Goal: Navigation & Orientation: Find specific page/section

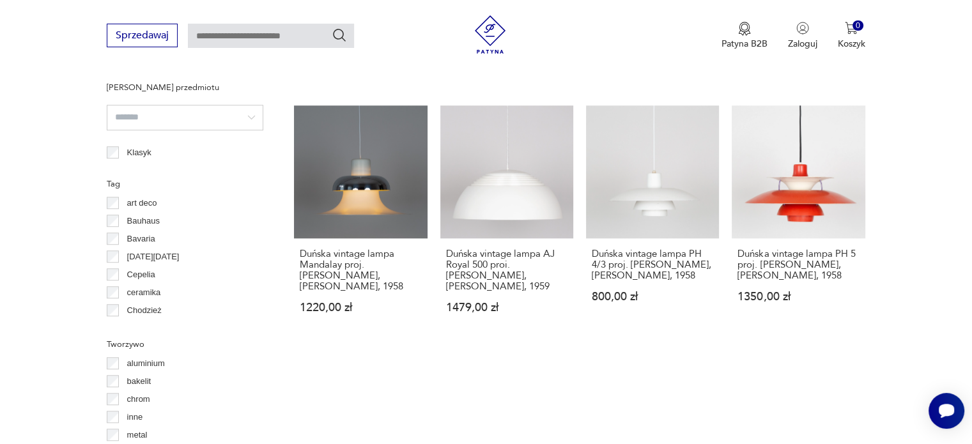
scroll to position [913, 0]
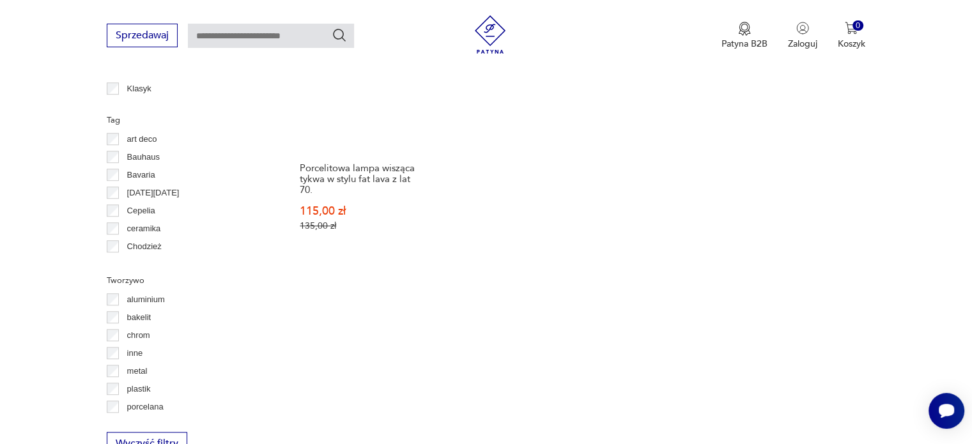
scroll to position [1004, 0]
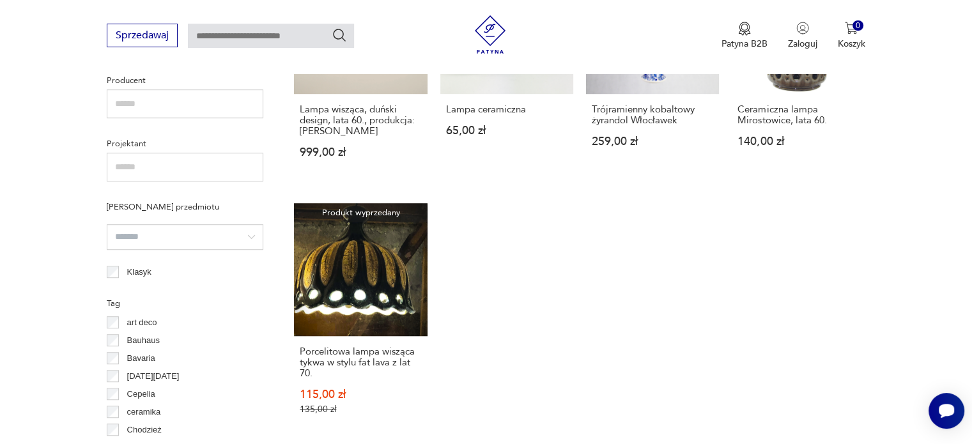
click at [115, 241] on div "Filtruj produkty Cena MIN MAX OK Promocja Datowanie OK Kraj pochodzenia [DEMOGR…" at bounding box center [185, 160] width 157 height 958
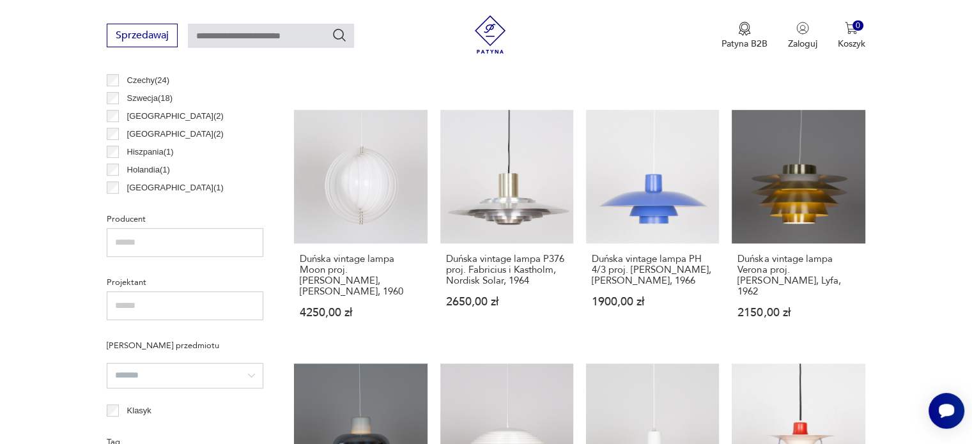
scroll to position [748, 0]
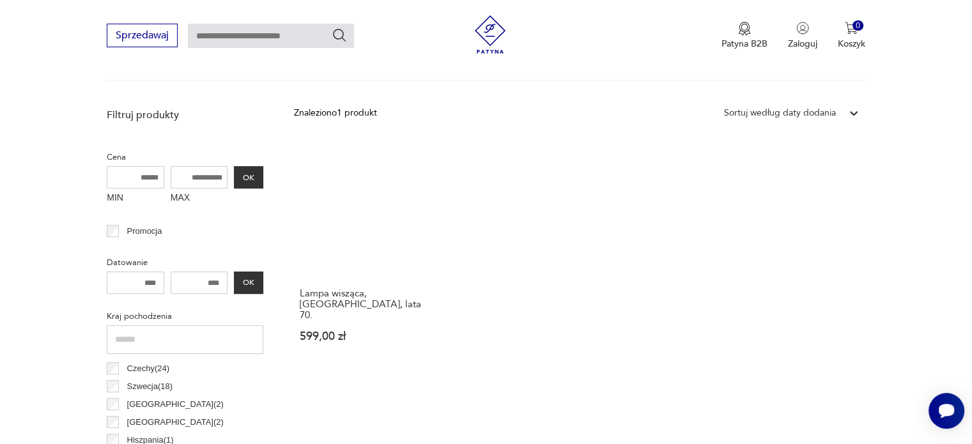
scroll to position [556, 0]
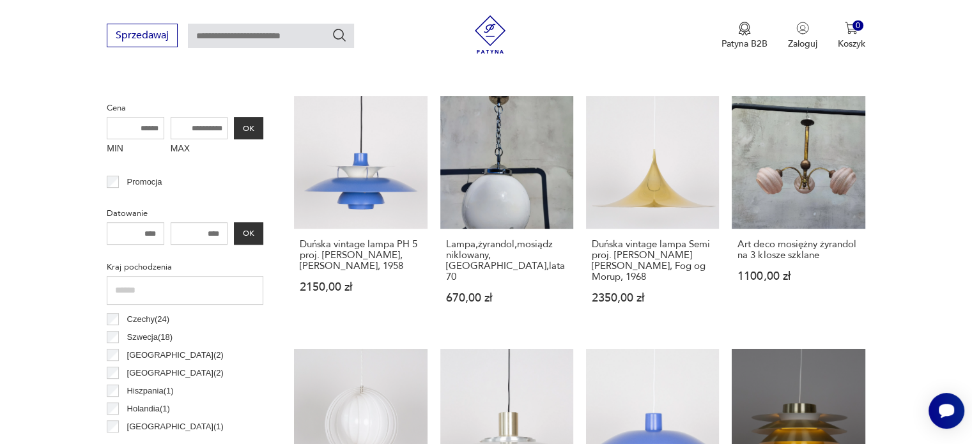
scroll to position [493, 0]
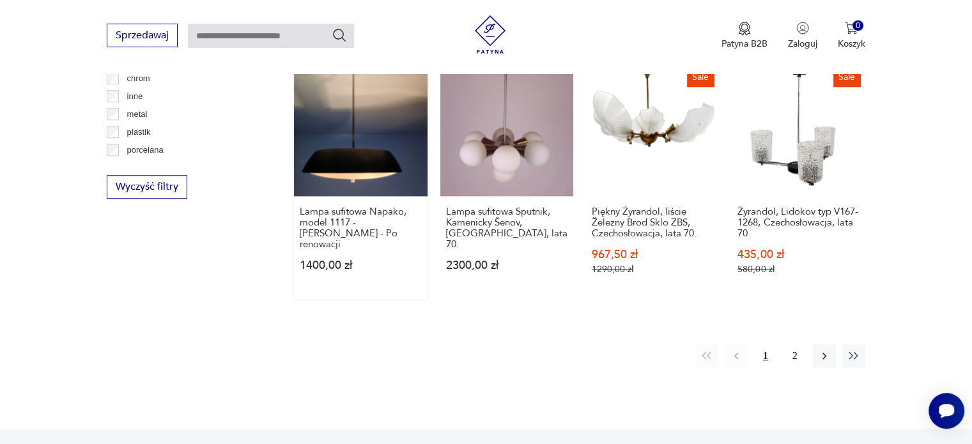
scroll to position [1260, 0]
click at [800, 344] on button "2" at bounding box center [795, 355] width 23 height 23
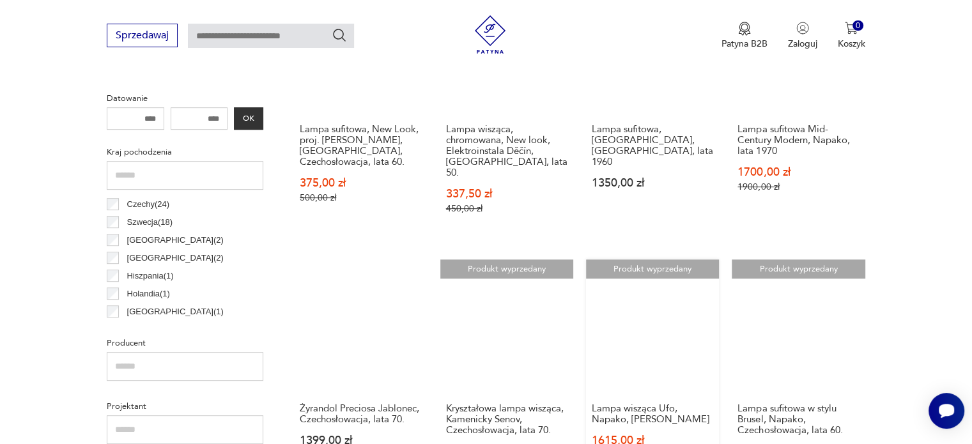
scroll to position [364, 0]
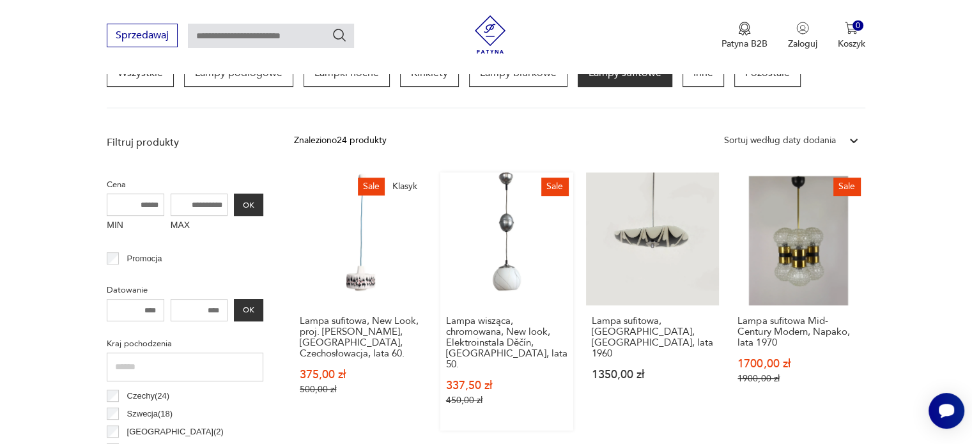
click at [509, 280] on link "Sale Lampa wisząca, chromowana, New look, Elektroinstala Děčín, [GEOGRAPHIC_DAT…" at bounding box center [506, 302] width 133 height 258
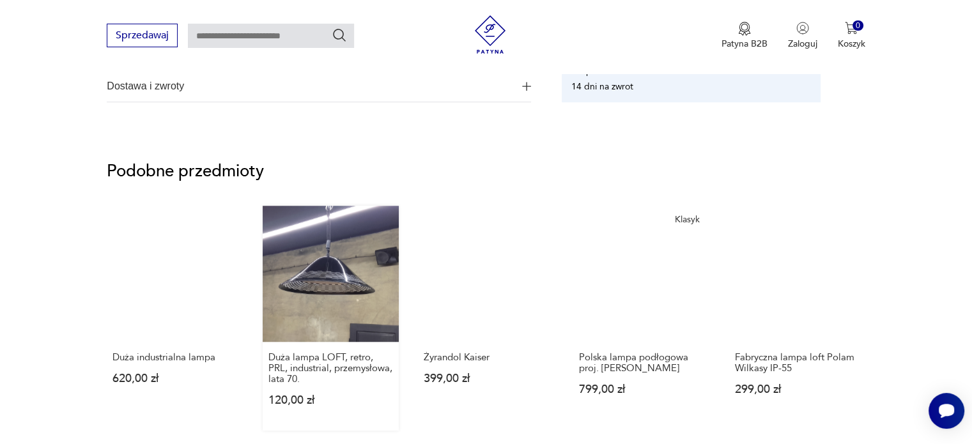
scroll to position [959, 0]
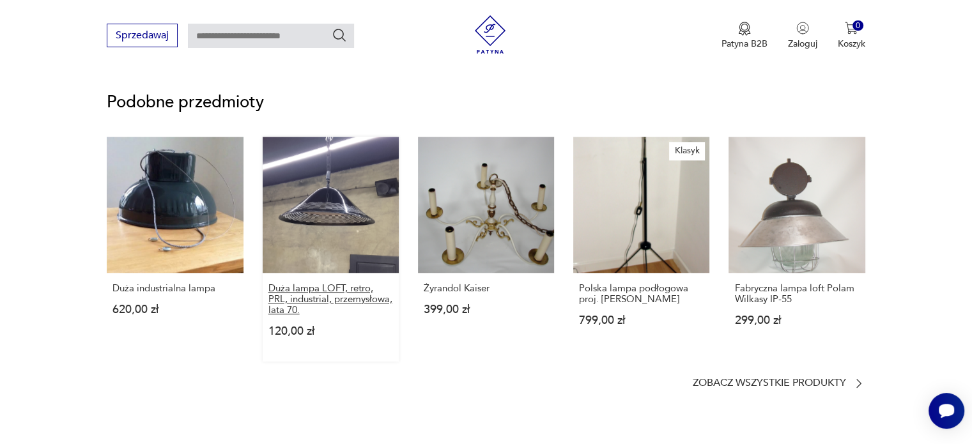
click at [341, 300] on p "Duża lampa LOFT, retro, PRL, industrial, przemysłowa, lata 70." at bounding box center [330, 299] width 125 height 33
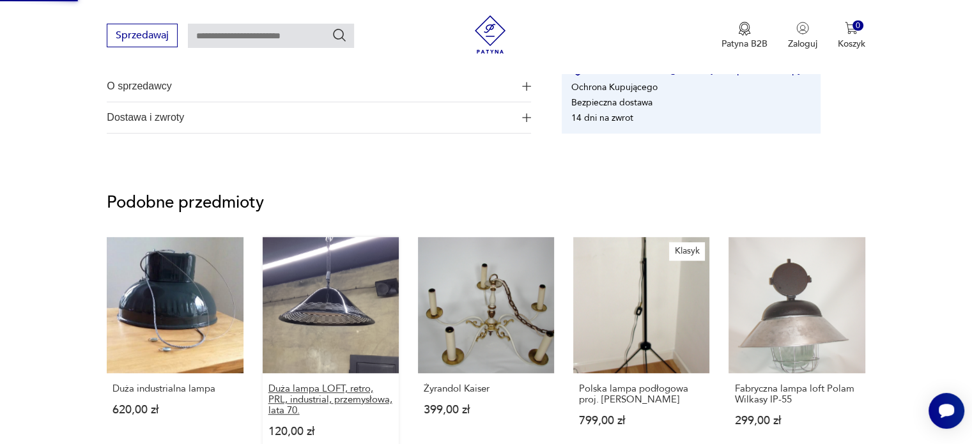
scroll to position [353, 0]
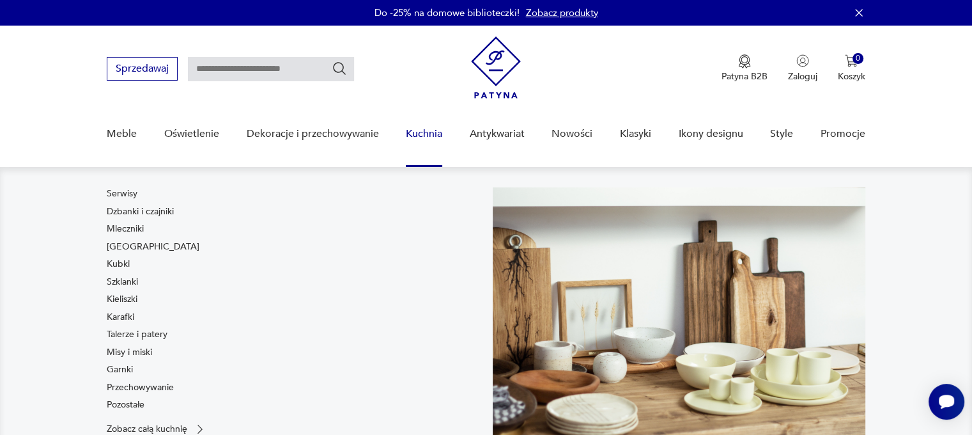
click at [435, 132] on link "Kuchnia" at bounding box center [424, 133] width 36 height 49
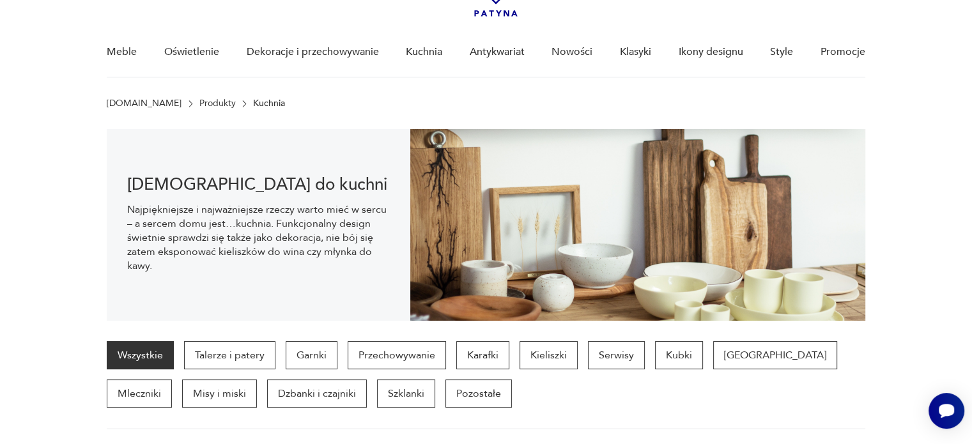
scroll to position [89, 0]
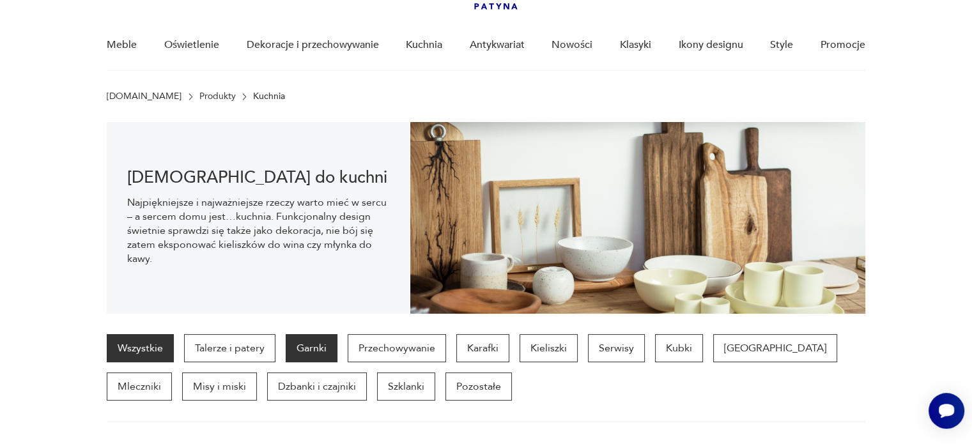
click at [314, 349] on p "Garnki" at bounding box center [312, 348] width 52 height 28
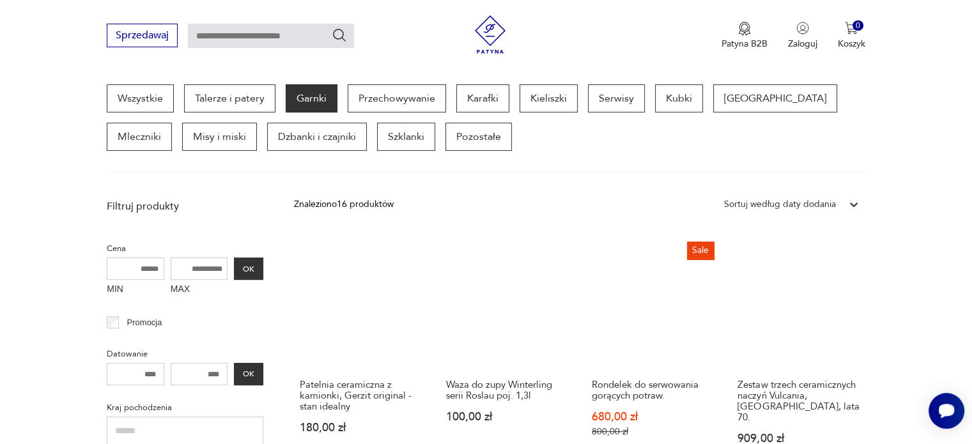
scroll to position [83, 0]
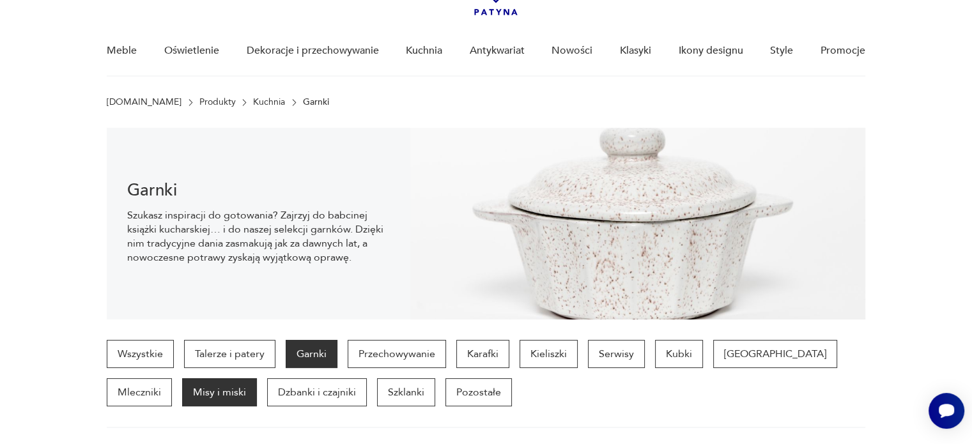
click at [182, 392] on p "Misy i miski" at bounding box center [219, 392] width 75 height 28
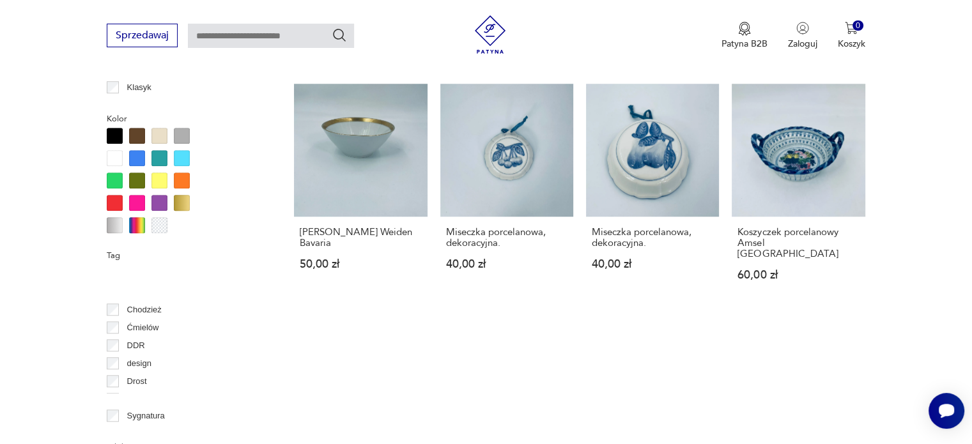
scroll to position [128, 0]
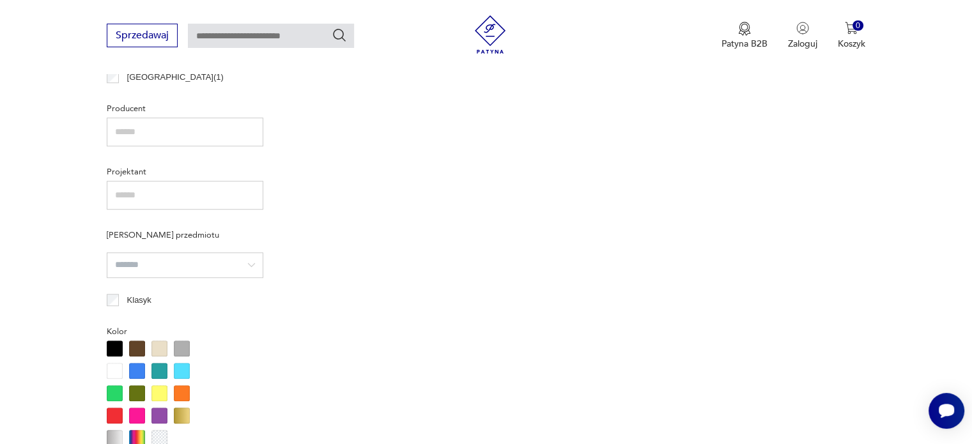
scroll to position [978, 0]
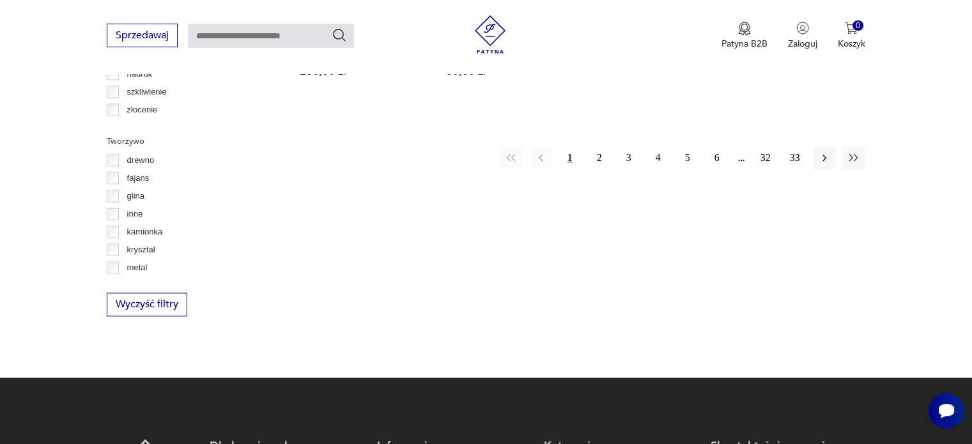
scroll to position [1489, 0]
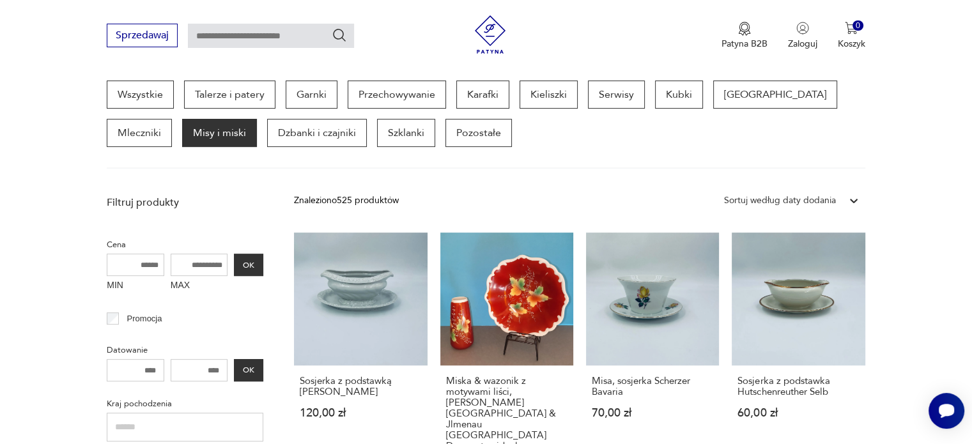
scroll to position [339, 0]
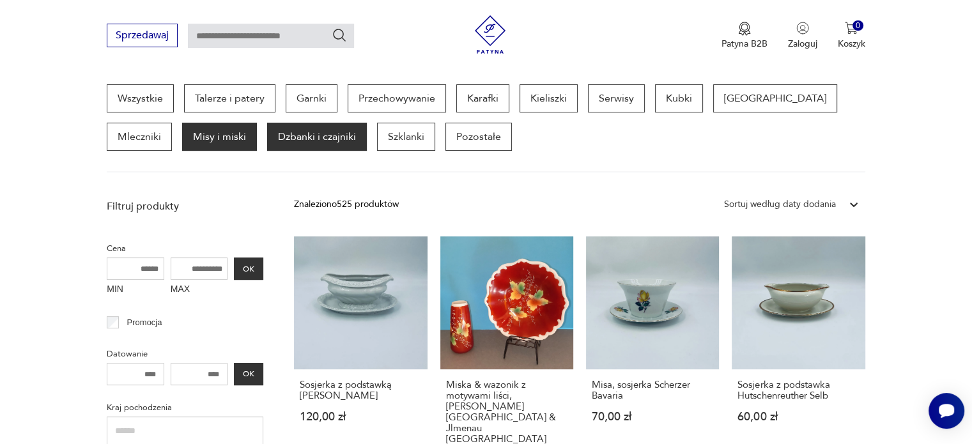
click at [267, 143] on p "Dzbanki i czajniki" at bounding box center [317, 137] width 100 height 28
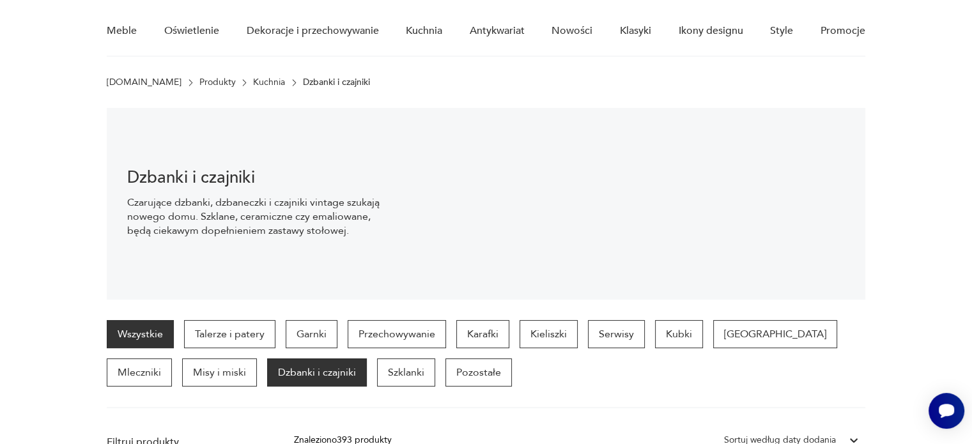
scroll to position [83, 0]
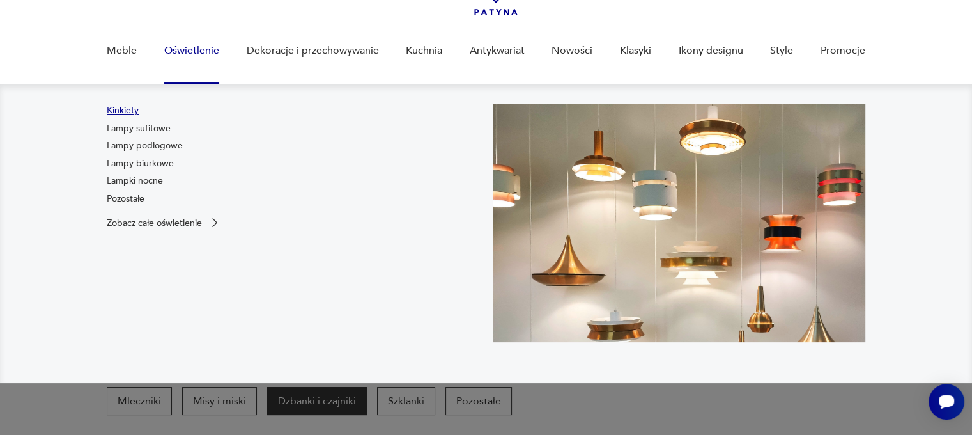
click at [125, 109] on link "Kinkiety" at bounding box center [123, 110] width 32 height 13
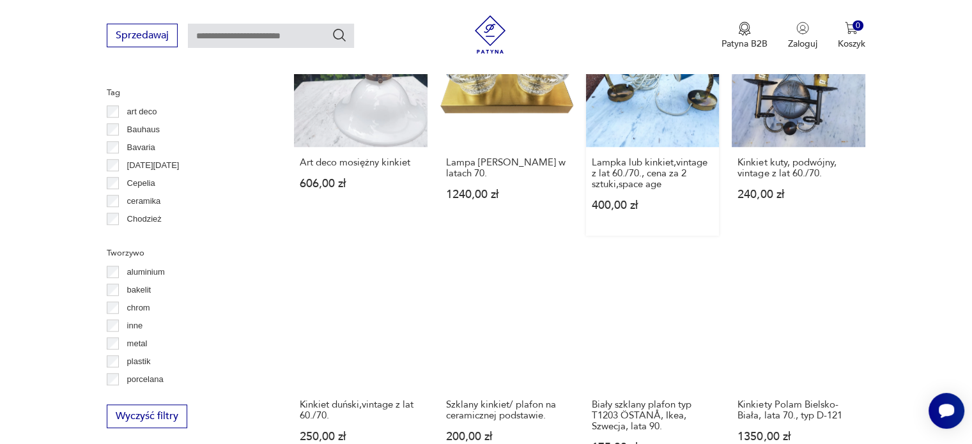
scroll to position [1170, 0]
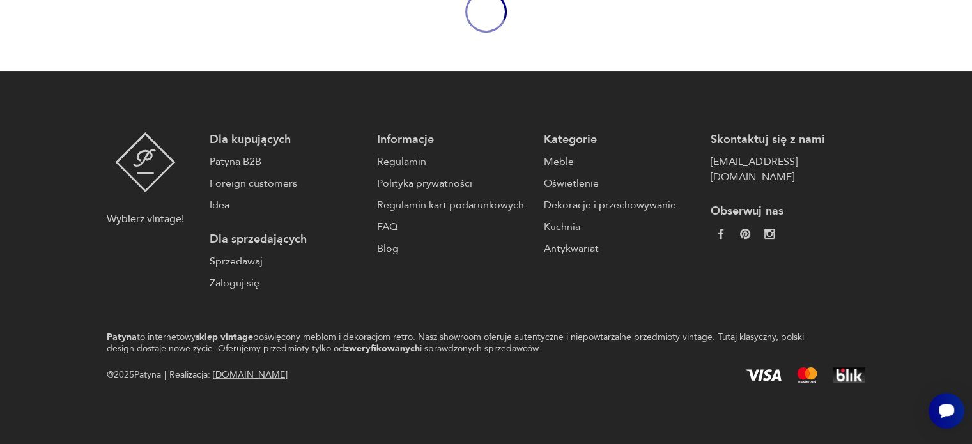
scroll to position [83, 0]
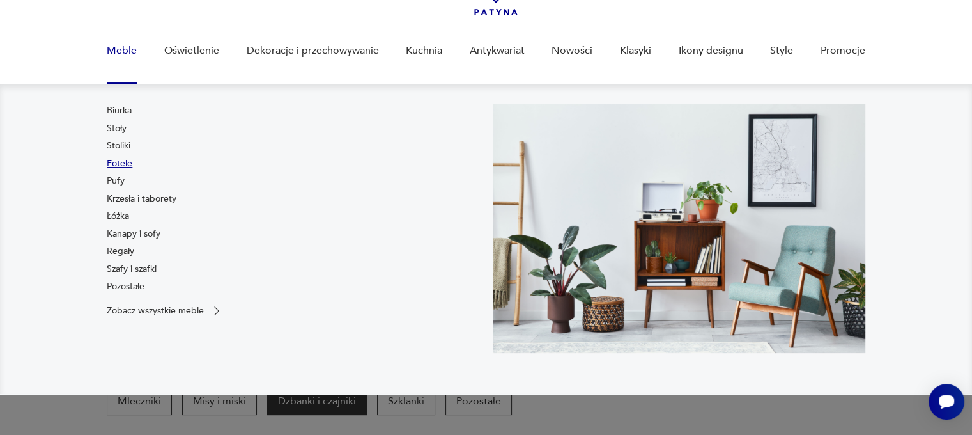
click at [110, 161] on link "Fotele" at bounding box center [120, 163] width 26 height 13
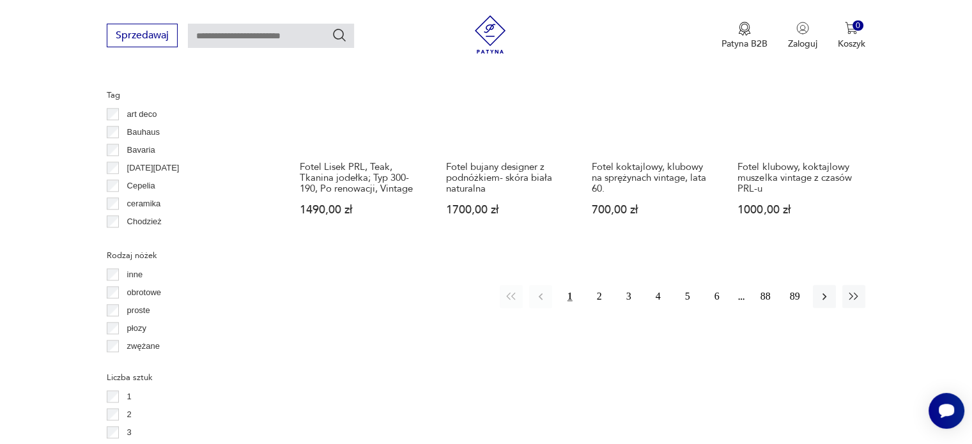
scroll to position [1361, 0]
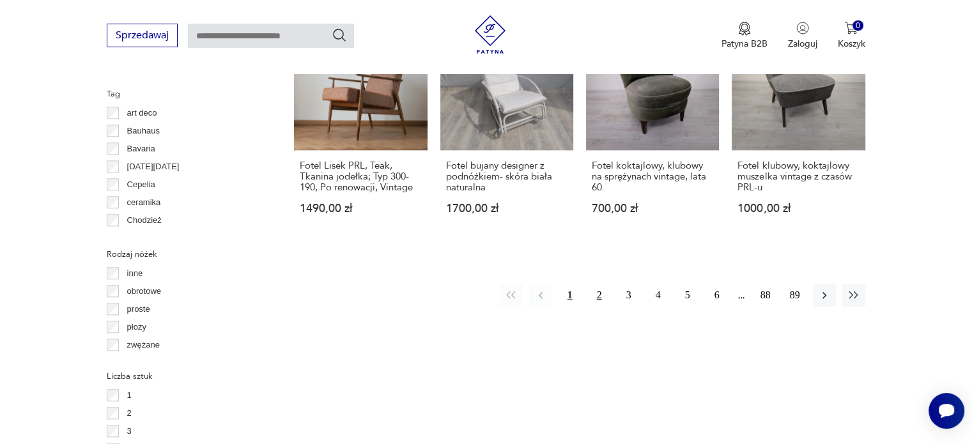
click at [599, 284] on button "2" at bounding box center [599, 295] width 23 height 23
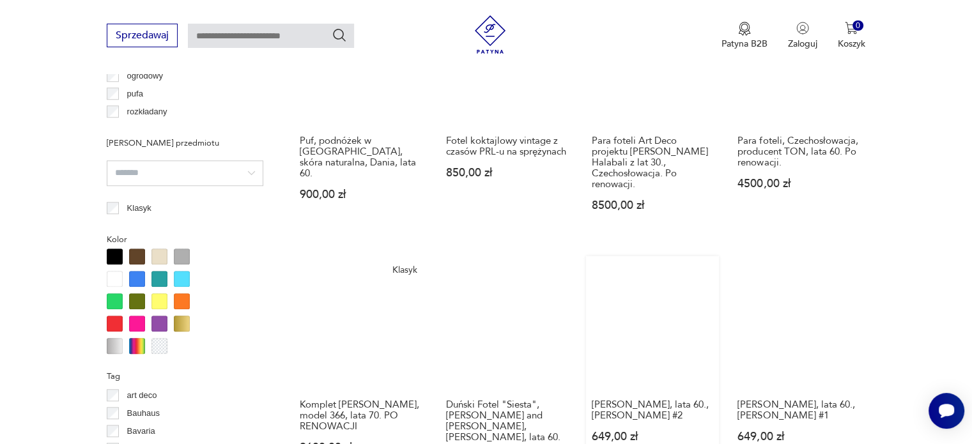
scroll to position [1234, 0]
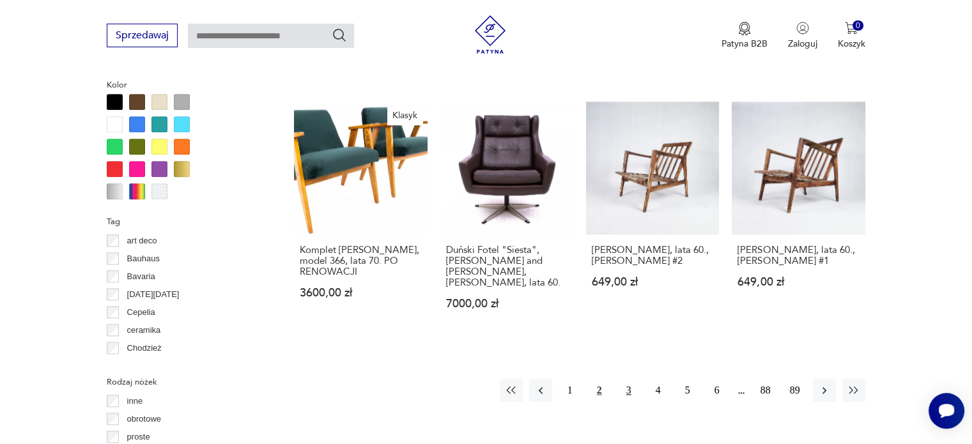
click at [625, 379] on button "3" at bounding box center [628, 390] width 23 height 23
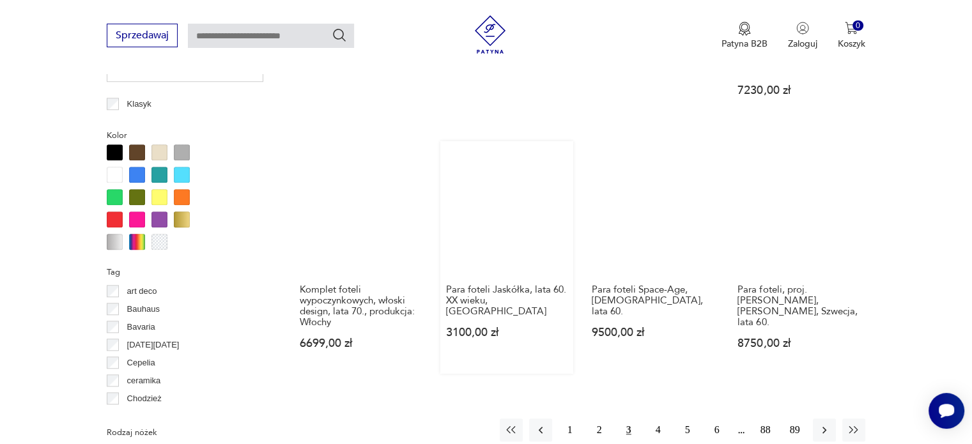
scroll to position [1297, 0]
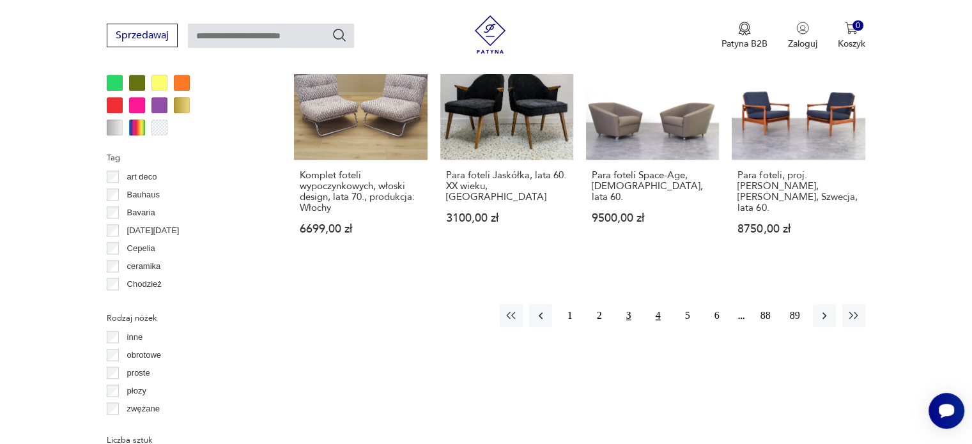
click at [654, 304] on button "4" at bounding box center [658, 315] width 23 height 23
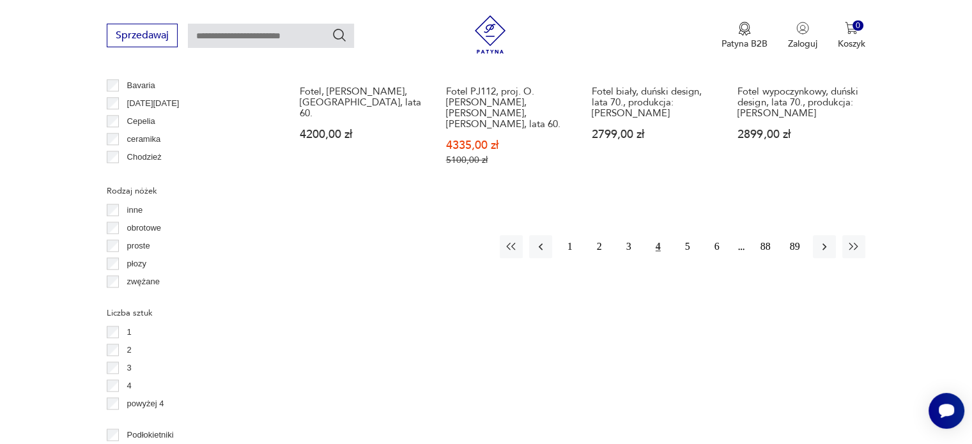
scroll to position [1425, 0]
click at [688, 235] on button "5" at bounding box center [687, 246] width 23 height 23
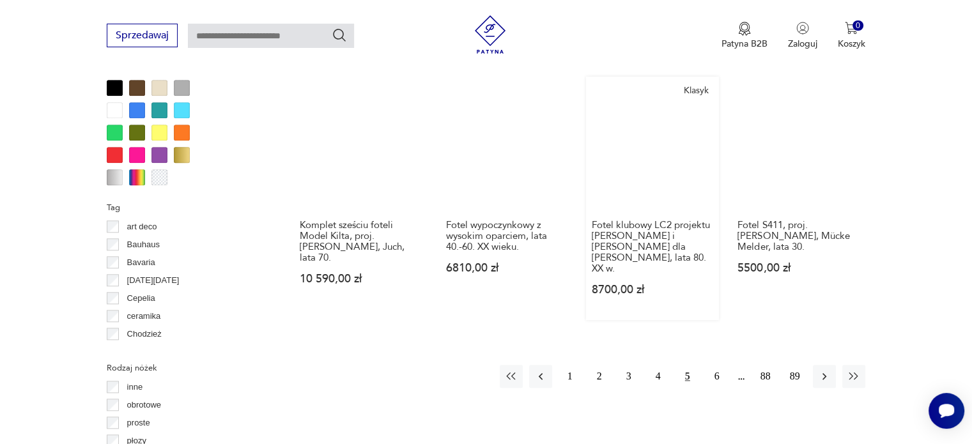
scroll to position [1361, 0]
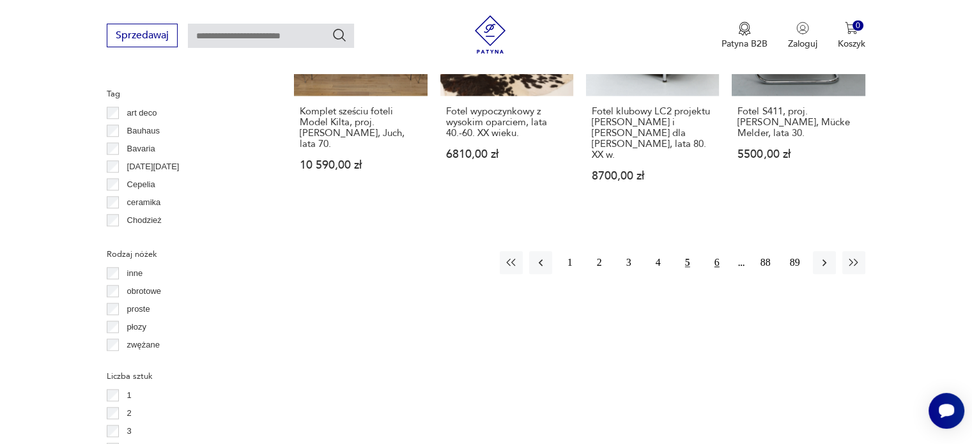
click at [718, 251] on button "6" at bounding box center [717, 262] width 23 height 23
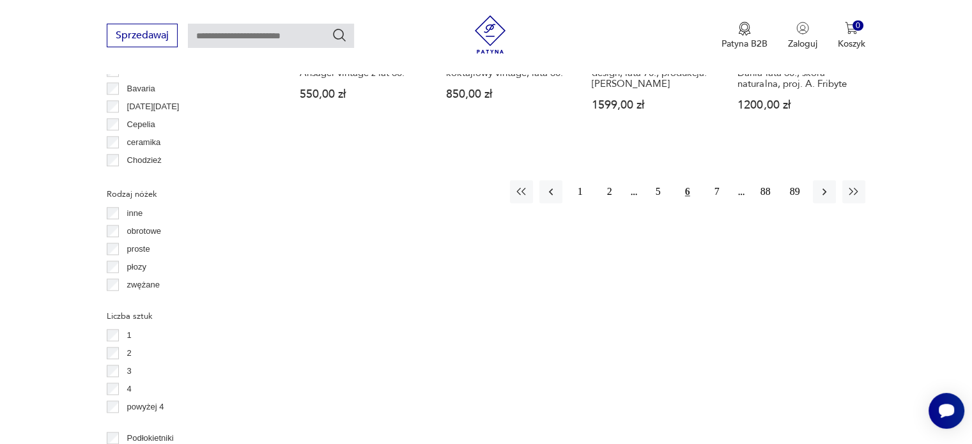
scroll to position [1425, 0]
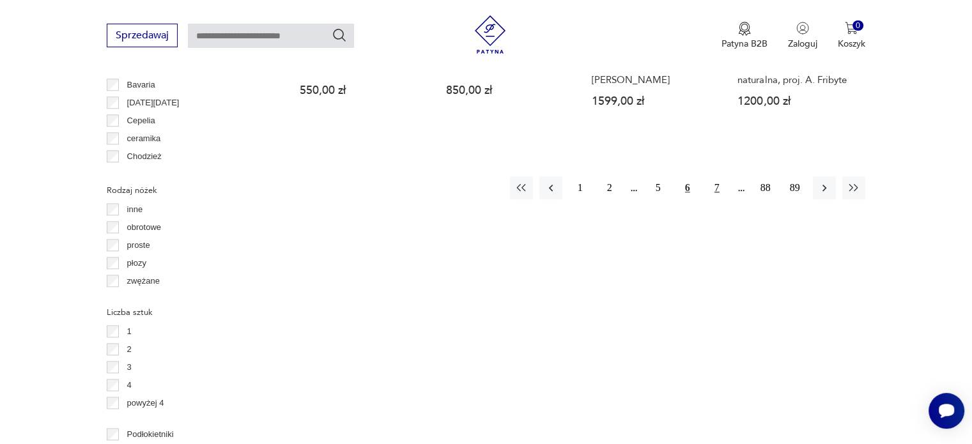
click at [716, 176] on button "7" at bounding box center [717, 187] width 23 height 23
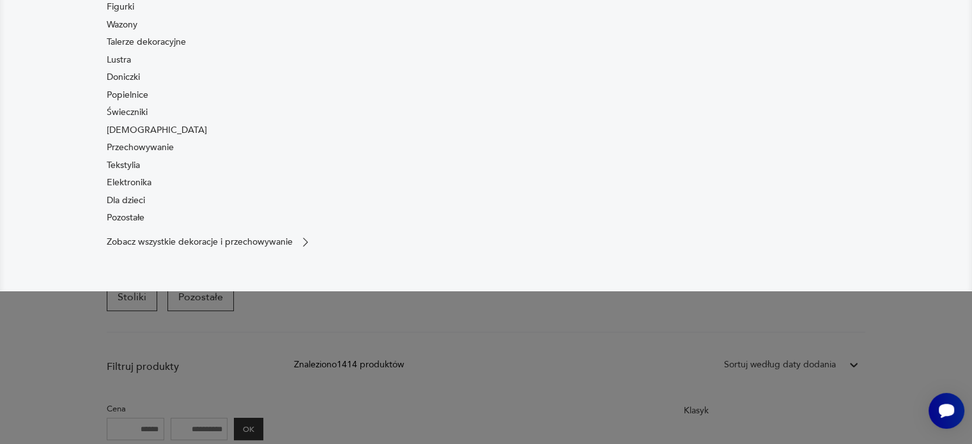
scroll to position [64, 0]
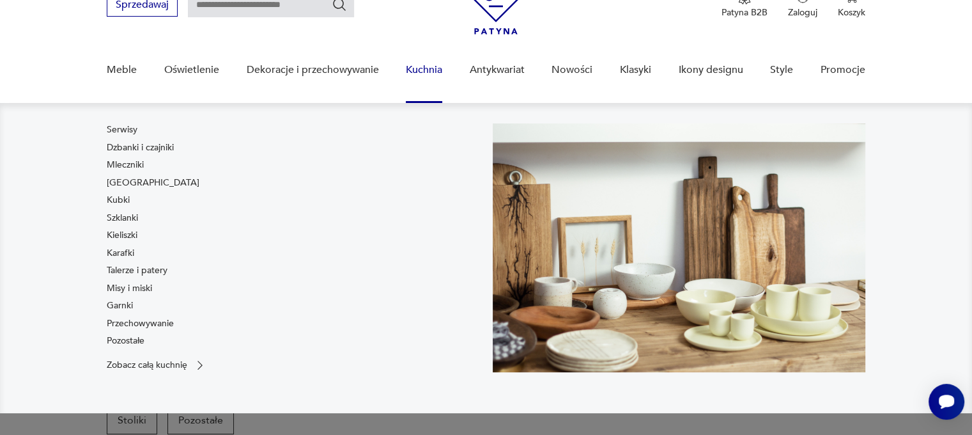
click at [415, 68] on link "Kuchnia" at bounding box center [424, 69] width 36 height 49
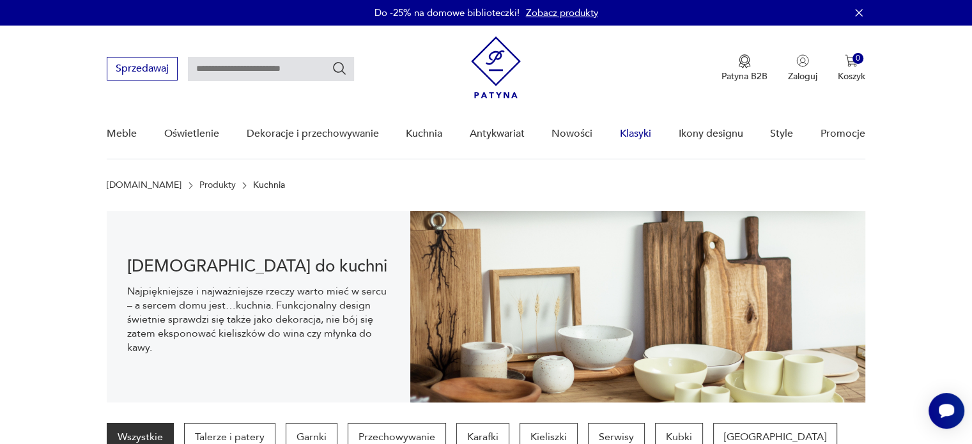
click at [629, 135] on link "Klasyki" at bounding box center [635, 133] width 31 height 49
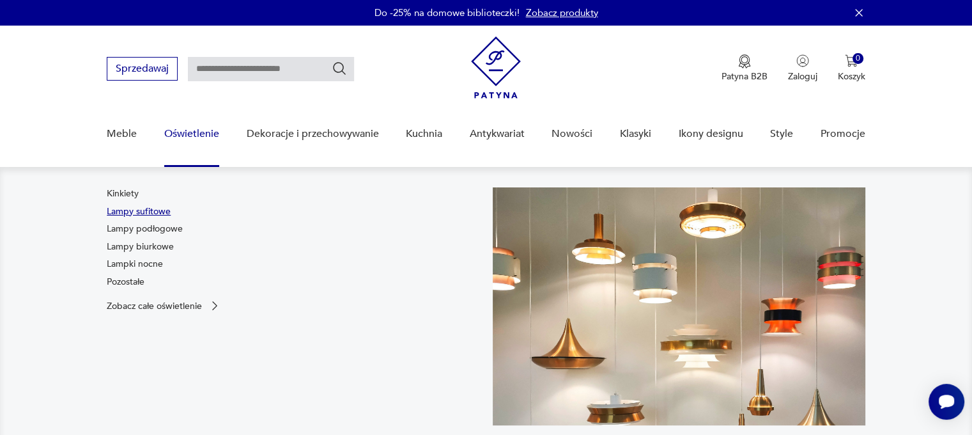
click at [148, 208] on link "Lampy sufitowe" at bounding box center [139, 211] width 64 height 13
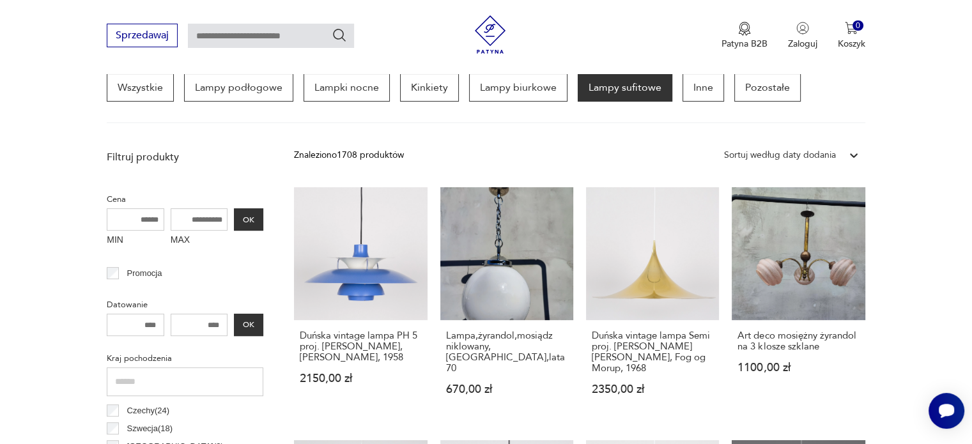
scroll to position [176, 0]
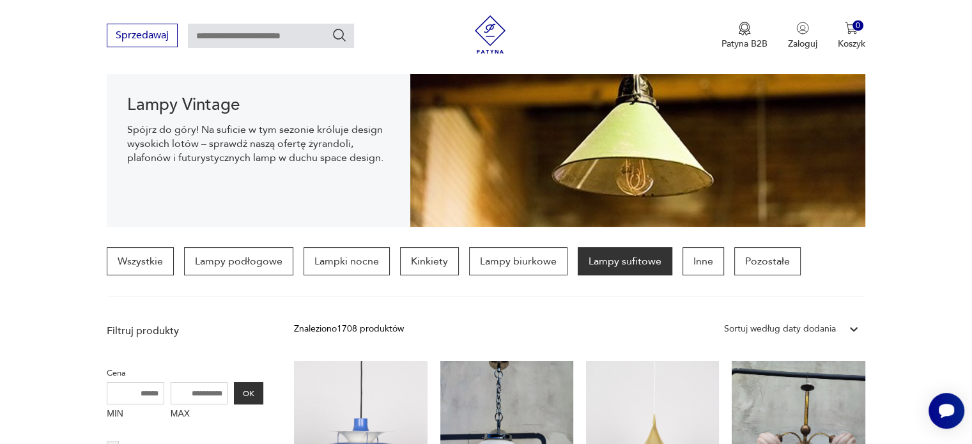
click at [637, 269] on p "Lampy sufitowe" at bounding box center [625, 261] width 95 height 28
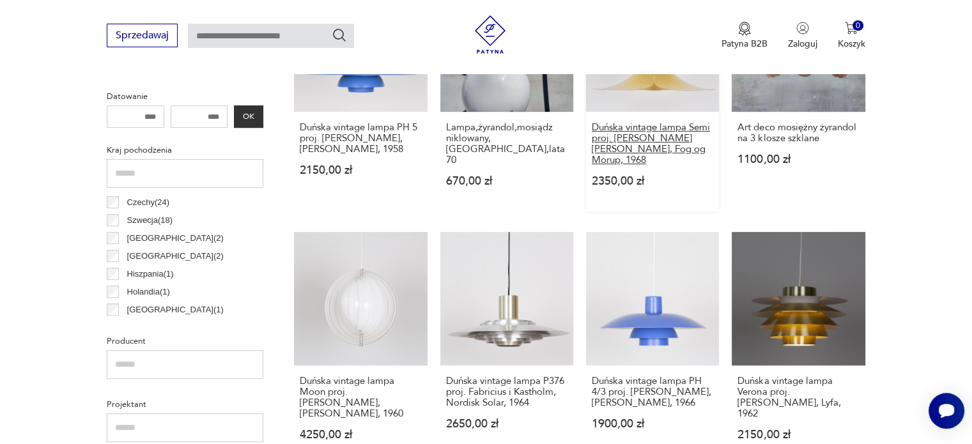
scroll to position [559, 0]
